Goal: Check status: Check status

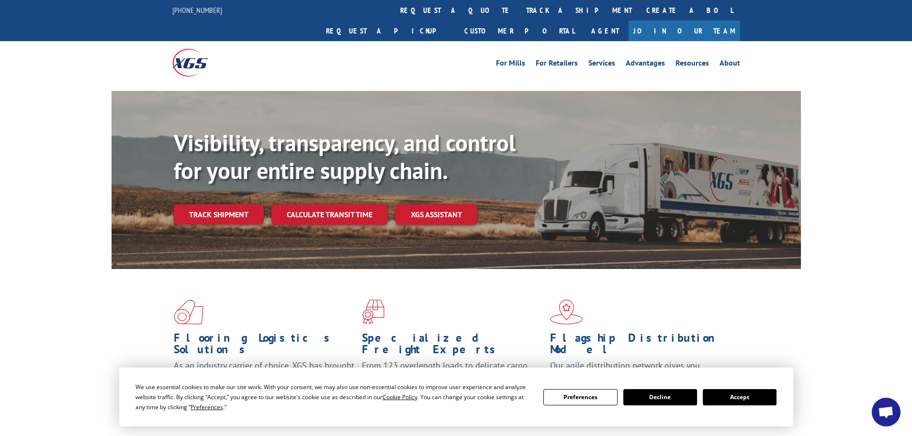
click at [747, 395] on button "Accept" at bounding box center [740, 397] width 74 height 16
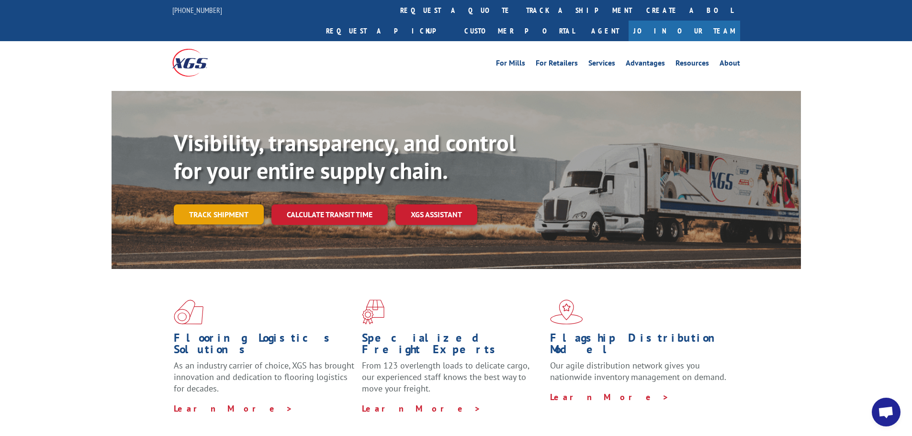
click at [241, 204] on link "Track shipment" at bounding box center [219, 214] width 90 height 20
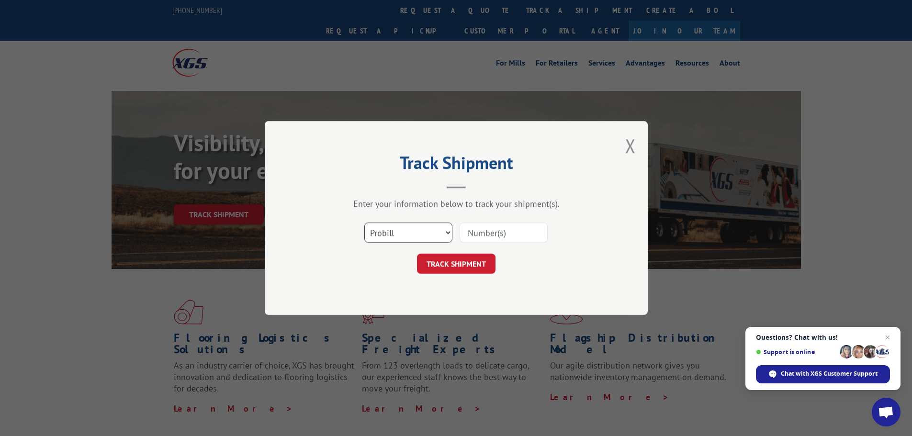
click at [412, 240] on select "Select category... Probill BOL PO" at bounding box center [408, 233] width 88 height 20
select select "bol"
click at [364, 223] on select "Select category... Probill BOL PO" at bounding box center [408, 233] width 88 height 20
paste input "6012409"
type input "6012409"
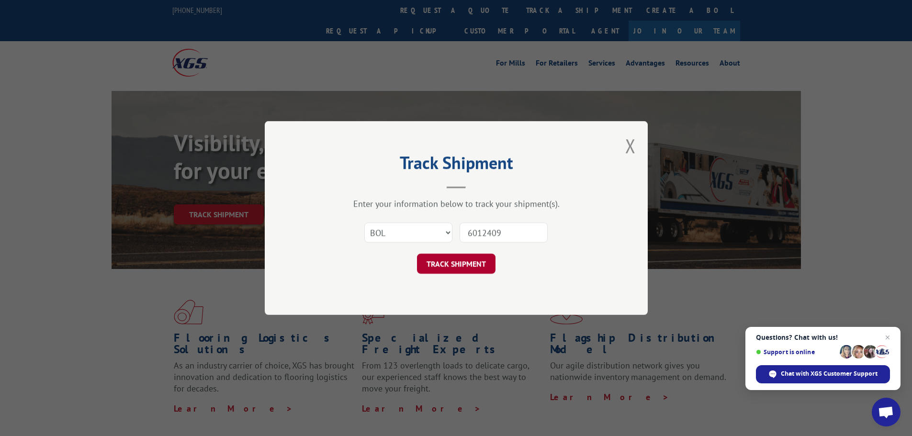
click at [463, 272] on button "TRACK SHIPMENT" at bounding box center [456, 264] width 79 height 20
